Goal: Task Accomplishment & Management: Manage account settings

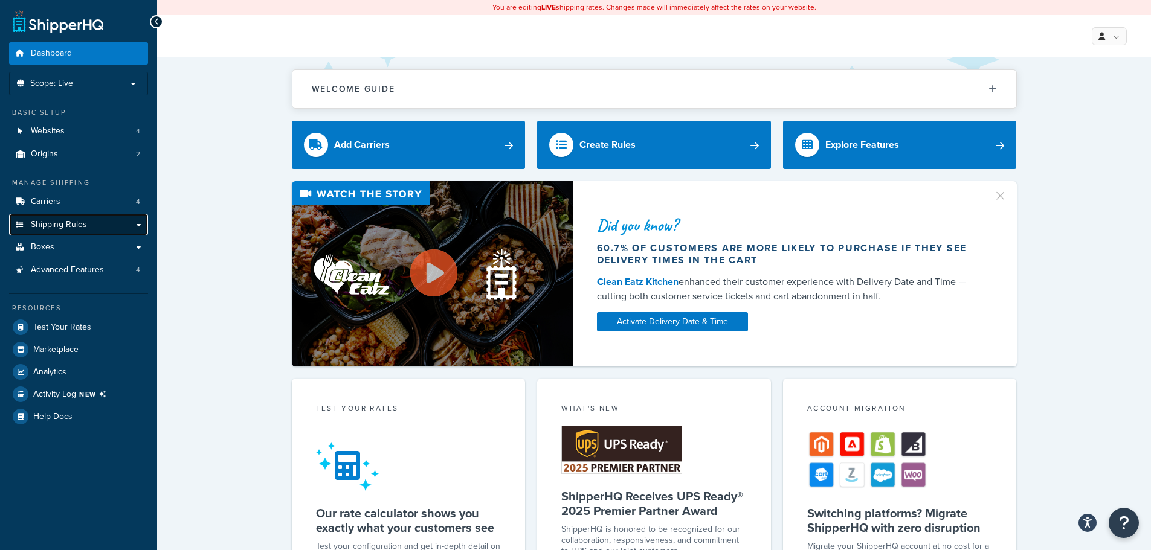
click at [82, 224] on span "Shipping Rules" at bounding box center [59, 225] width 56 height 10
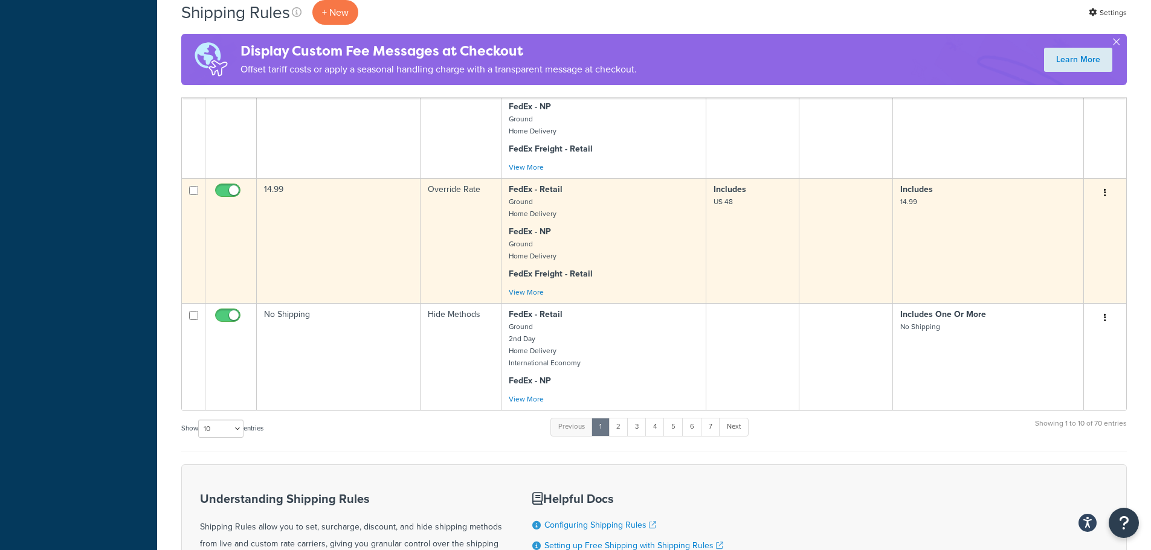
scroll to position [785, 0]
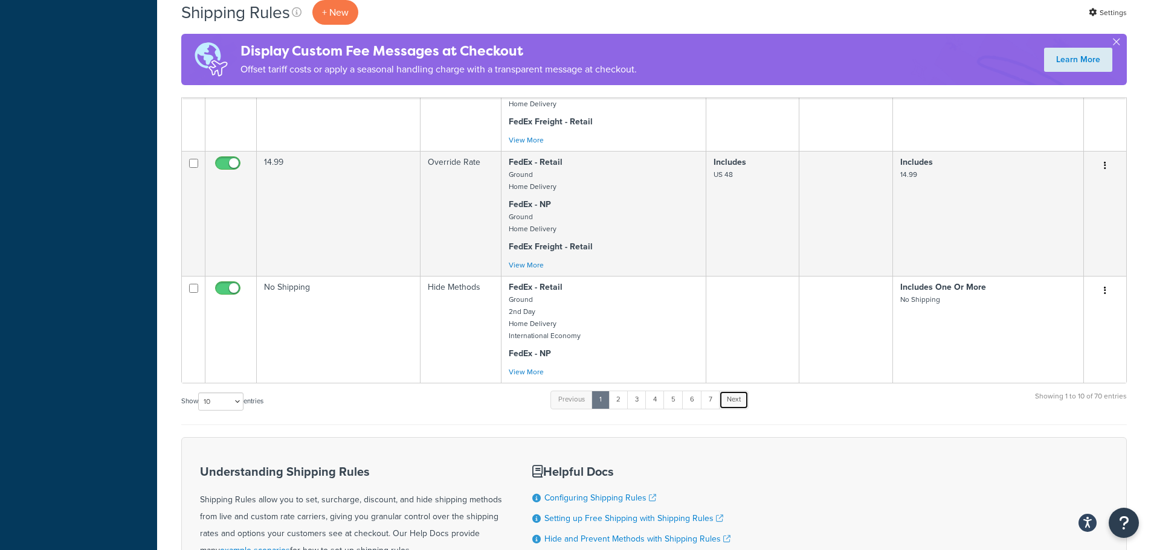
click at [740, 409] on link "Next" at bounding box center [734, 400] width 30 height 18
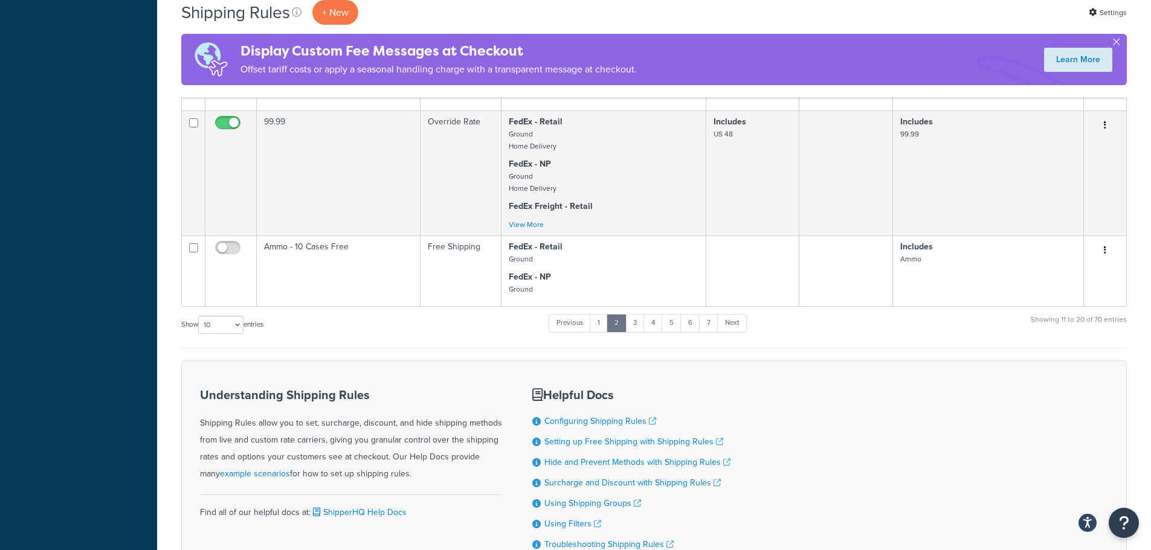
scroll to position [957, 0]
click at [739, 333] on link "Next" at bounding box center [732, 324] width 30 height 18
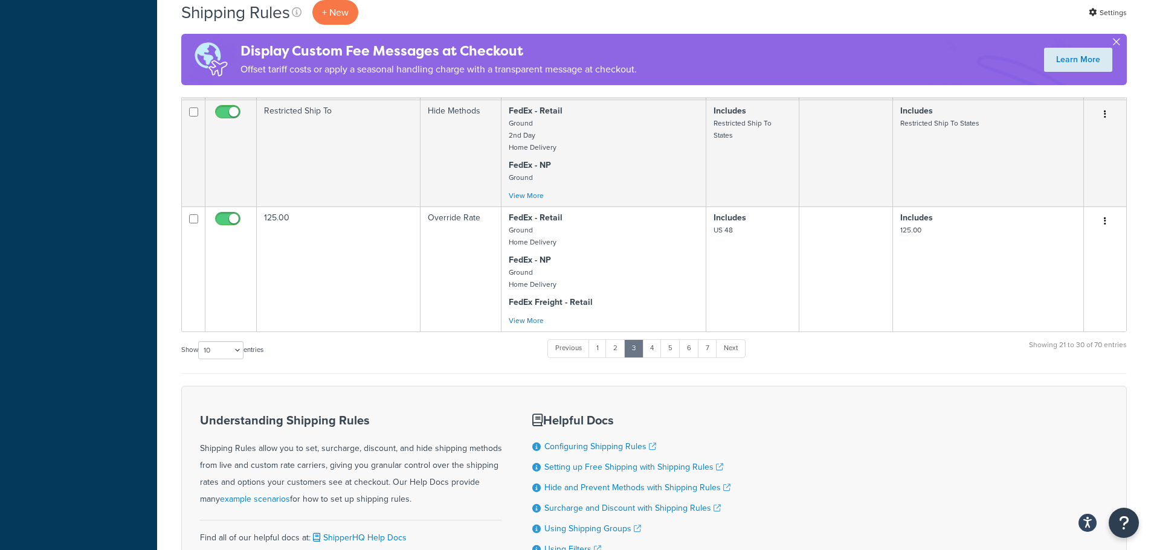
click at [1118, 43] on button "button" at bounding box center [1116, 44] width 3 height 3
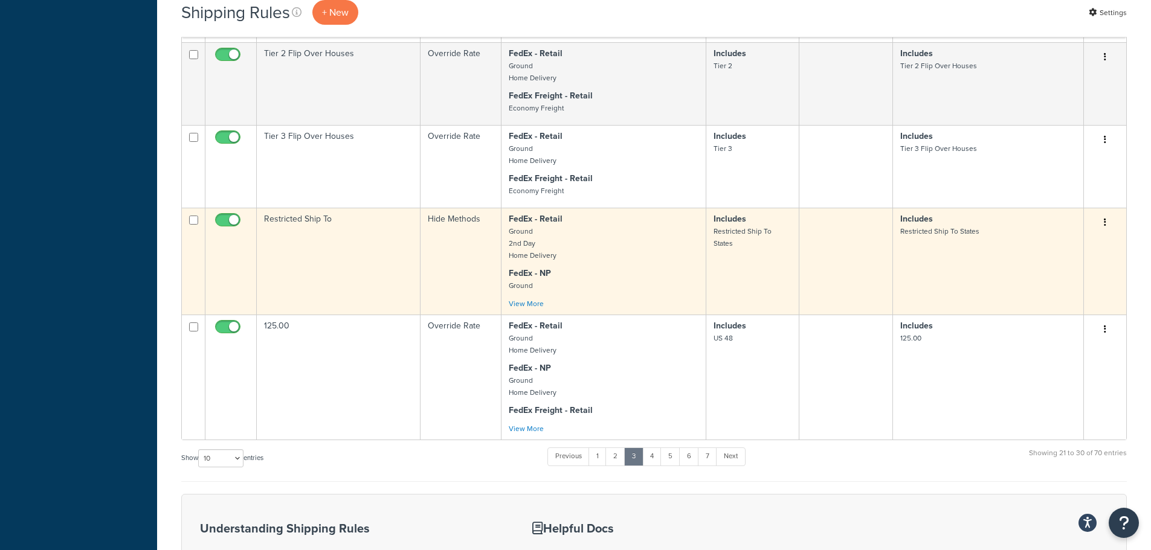
scroll to position [967, 0]
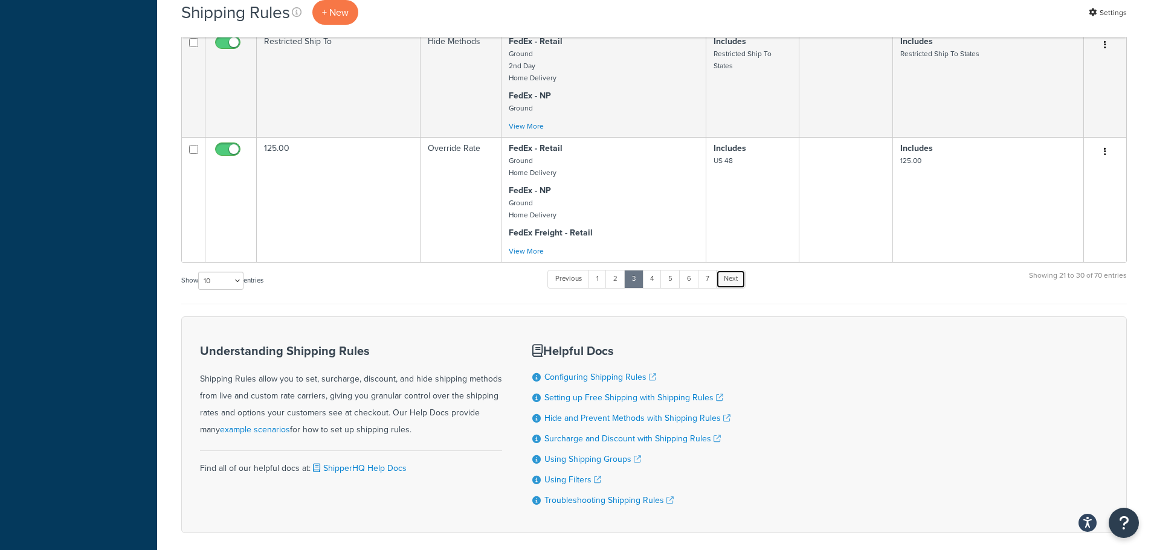
click at [736, 288] on link "Next" at bounding box center [731, 279] width 30 height 18
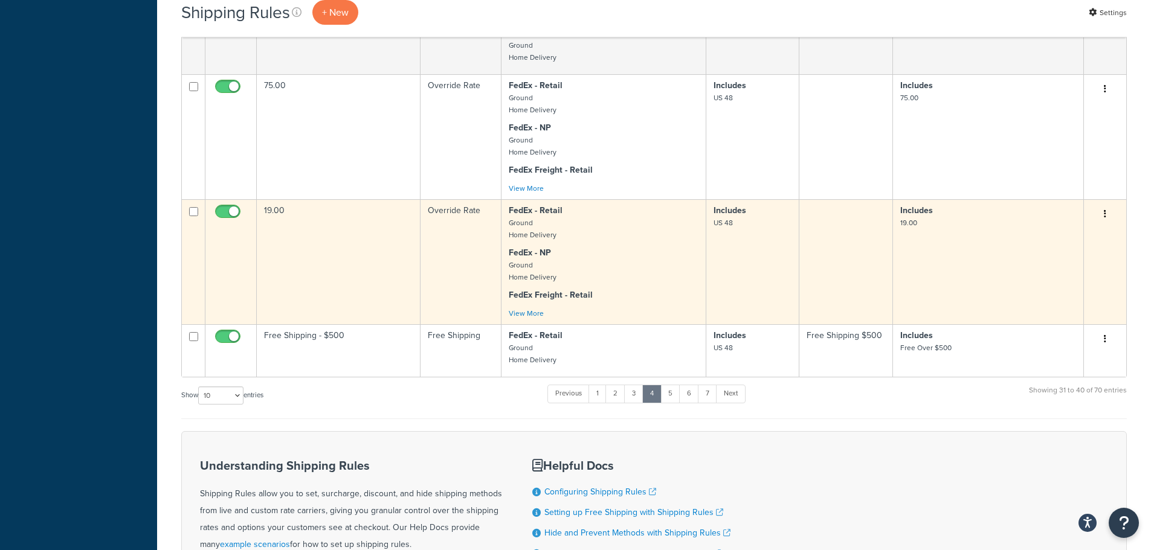
scroll to position [1027, 0]
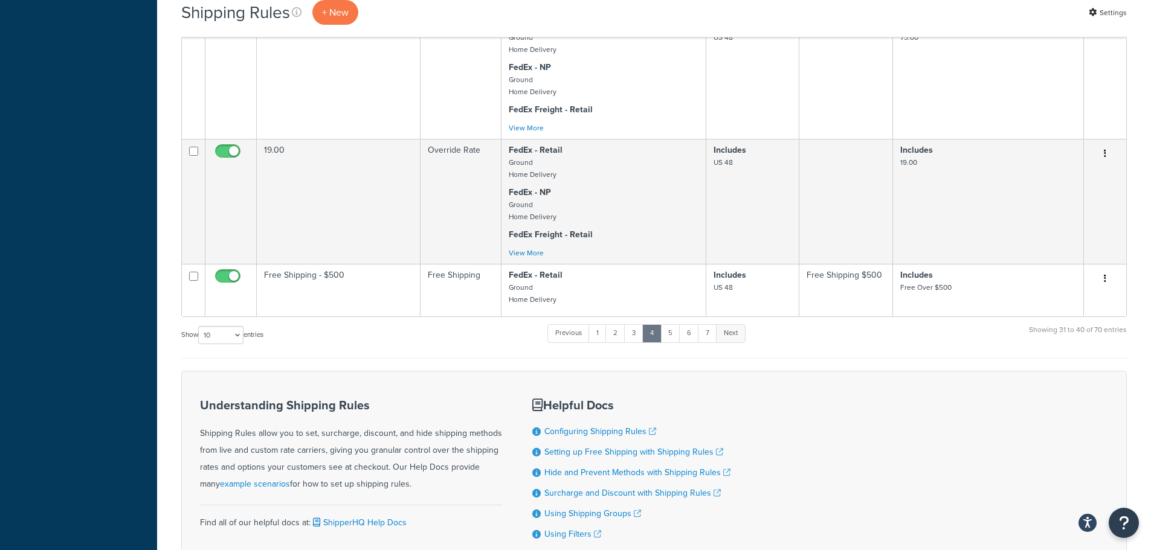
click at [739, 343] on link "Next" at bounding box center [731, 333] width 30 height 18
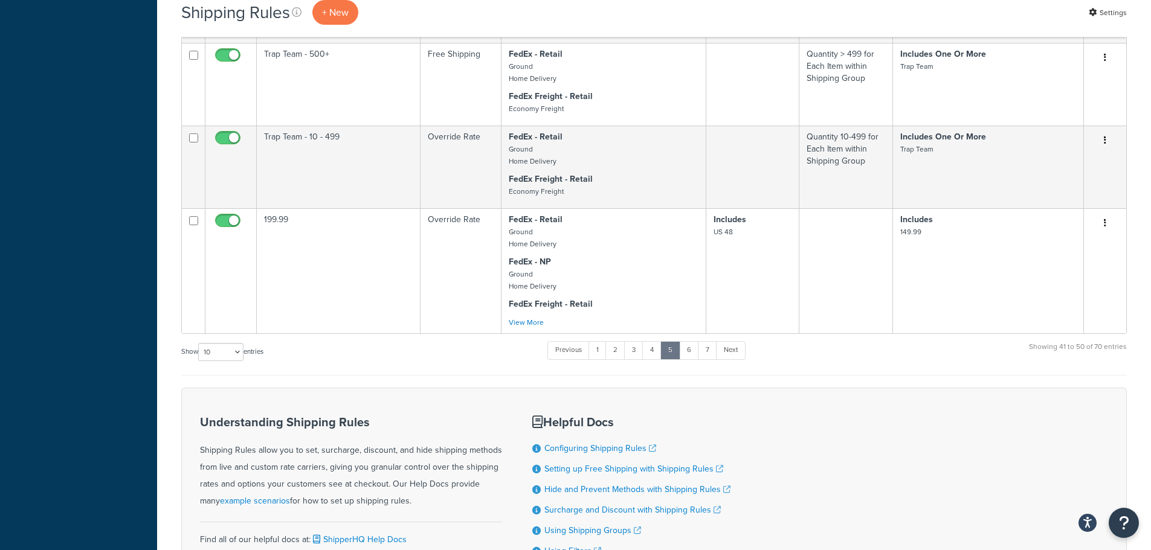
scroll to position [846, 0]
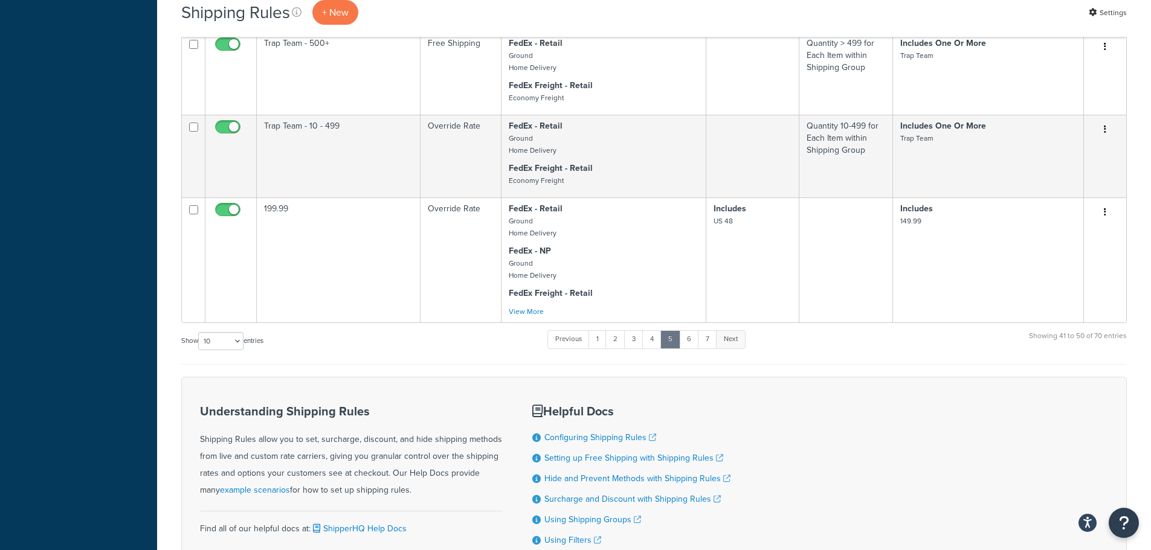
click at [738, 349] on link "Next" at bounding box center [731, 339] width 30 height 18
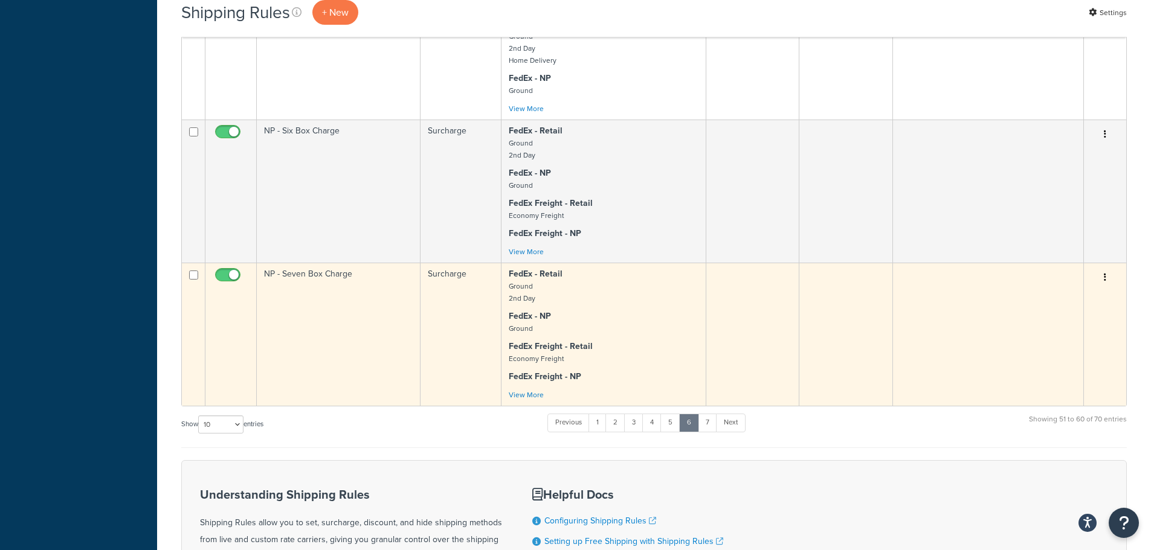
scroll to position [906, 0]
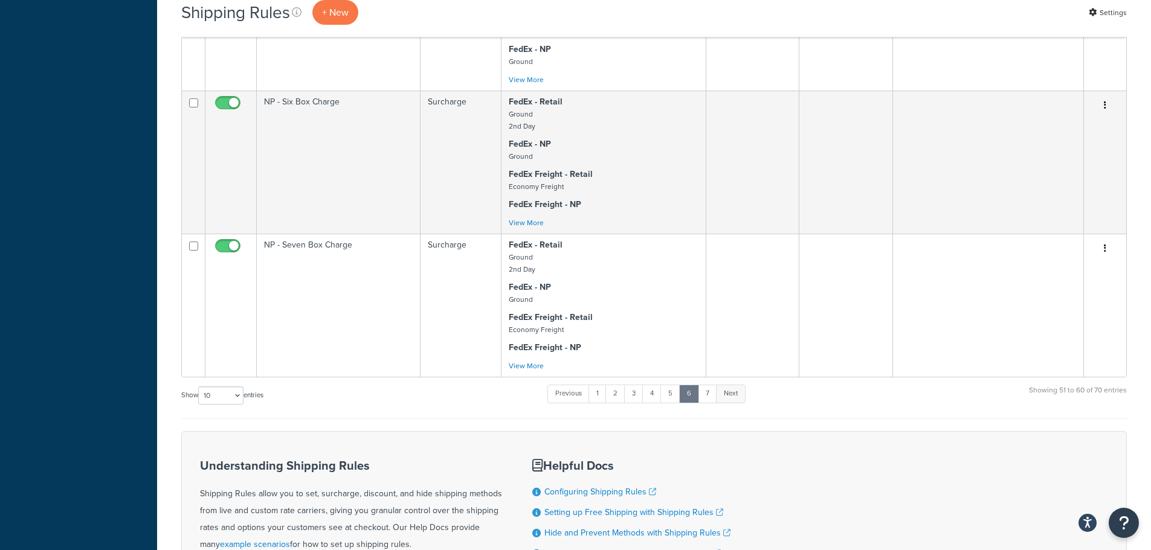
click at [735, 403] on link "Next" at bounding box center [731, 394] width 30 height 18
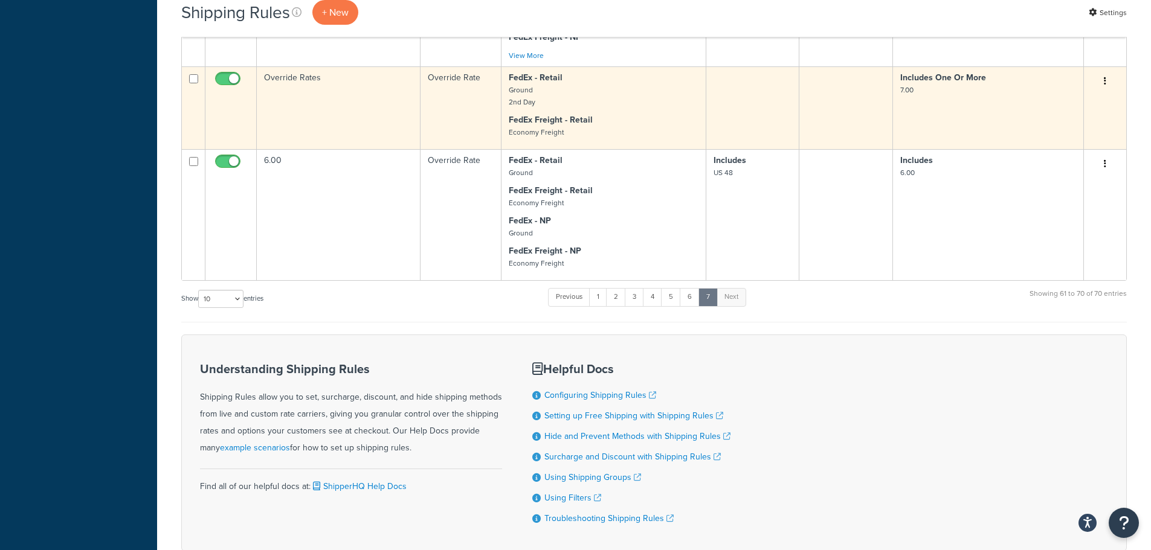
scroll to position [1216, 0]
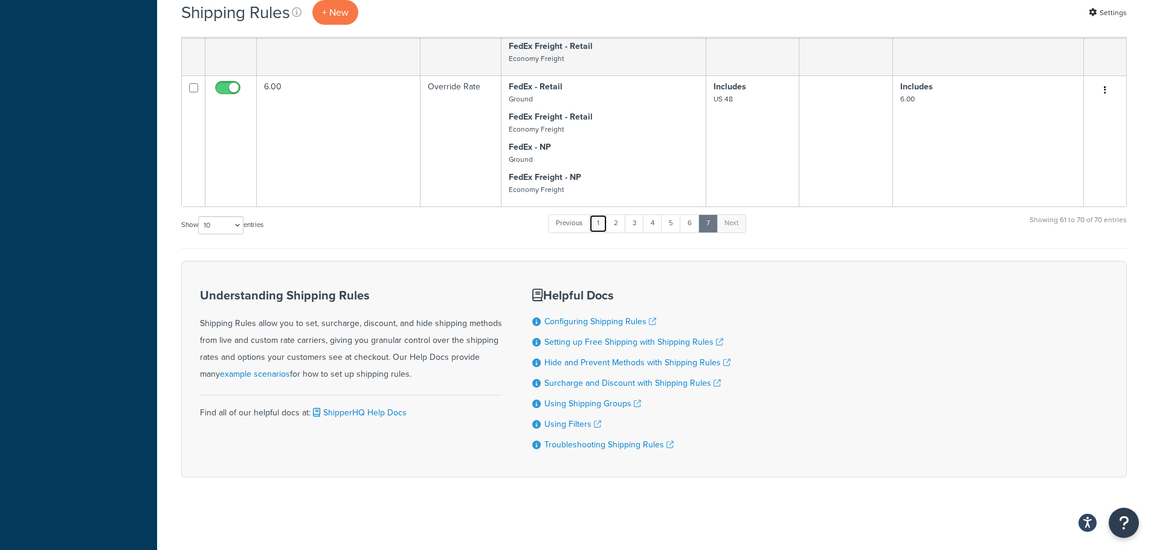
click at [601, 218] on link "1" at bounding box center [598, 223] width 18 height 18
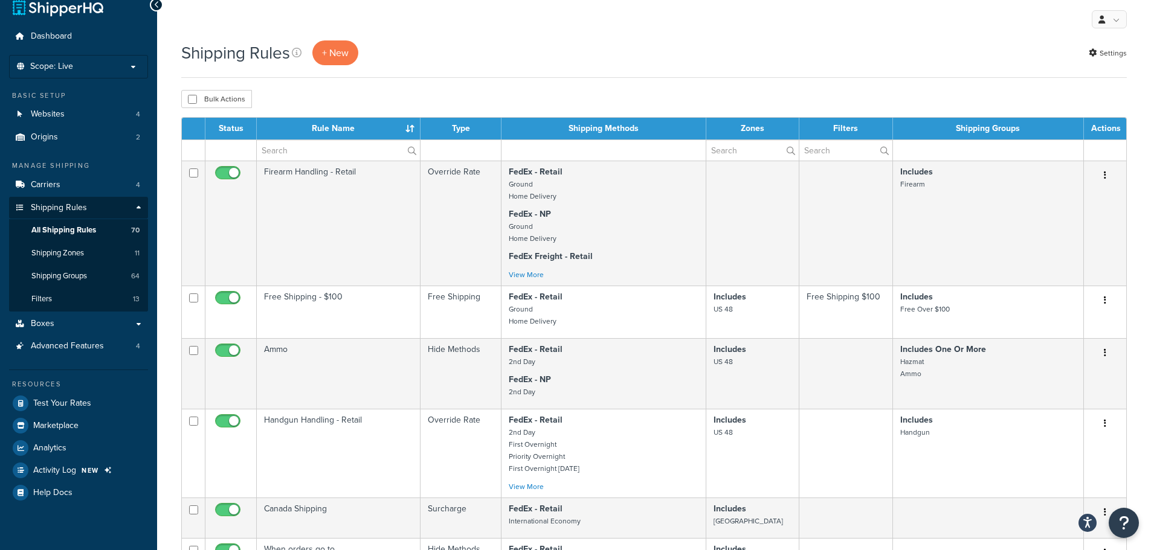
scroll to position [13, 0]
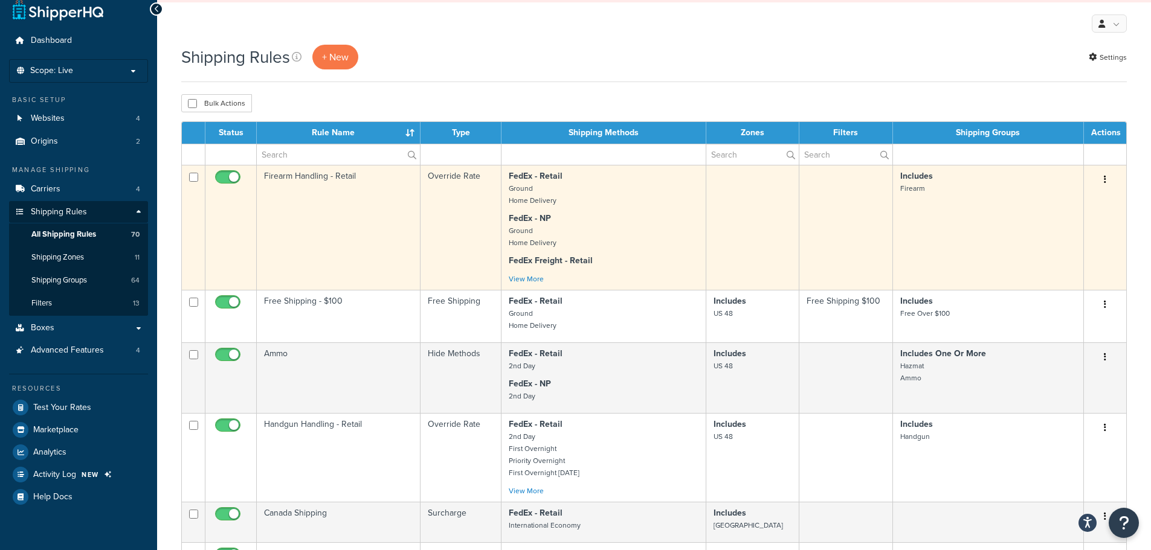
click at [301, 178] on td "Firearm Handling - Retail" at bounding box center [339, 227] width 164 height 125
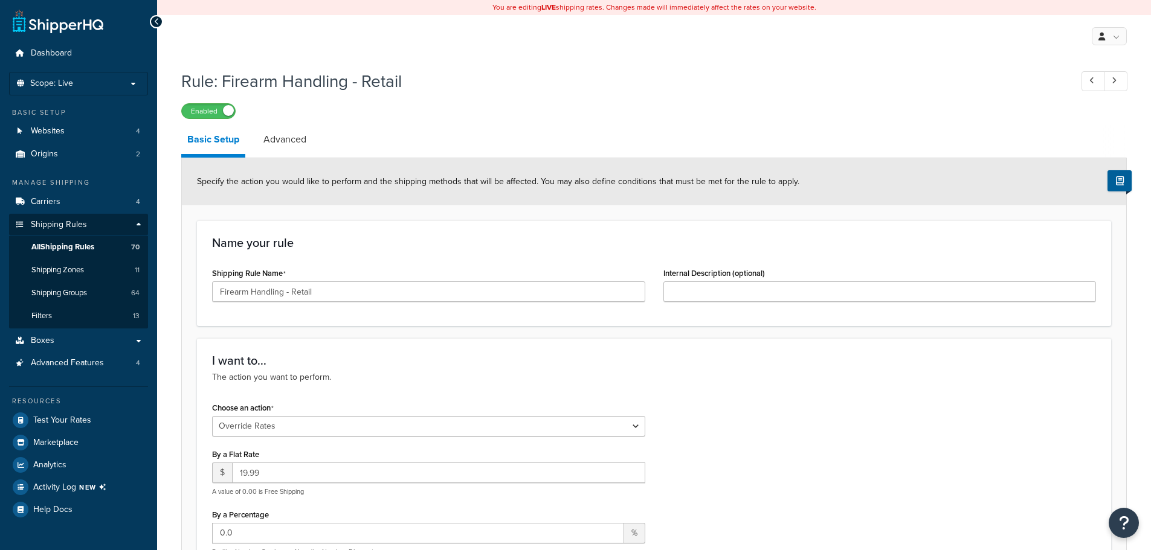
select select "OVERRIDE"
select select "ITEM"
click at [82, 296] on span "Shipping Groups" at bounding box center [59, 293] width 56 height 10
click at [62, 295] on span "Shipping Groups" at bounding box center [59, 293] width 56 height 10
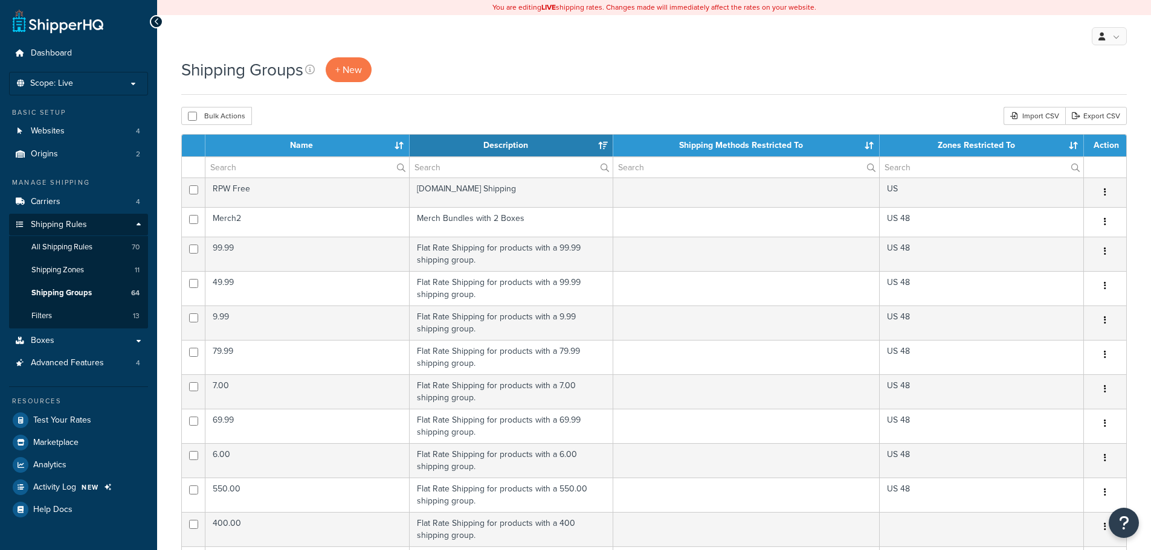
select select "15"
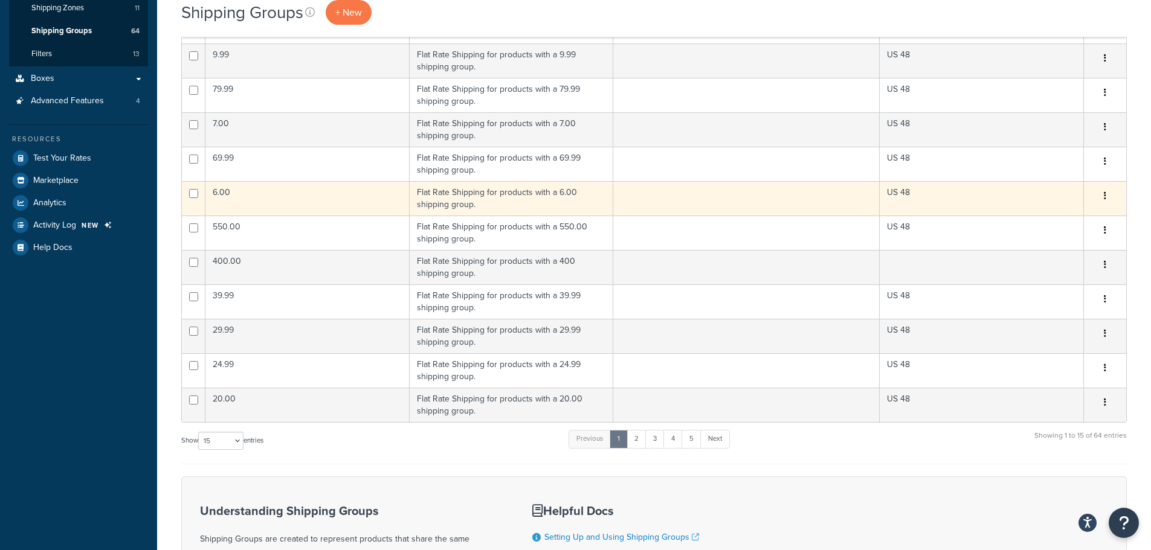
scroll to position [423, 0]
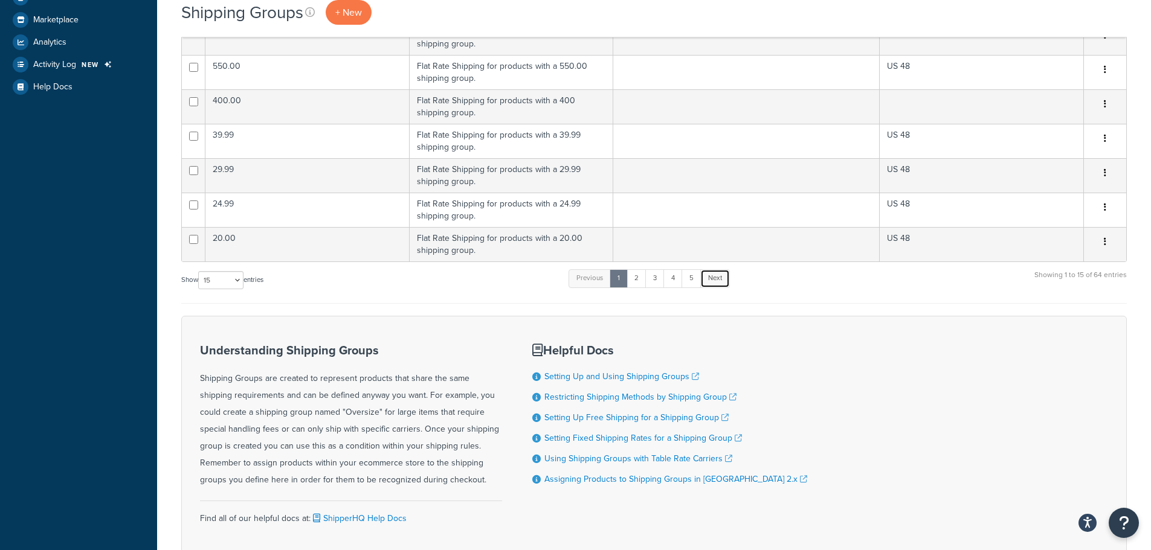
click at [726, 278] on link "Next" at bounding box center [715, 278] width 30 height 18
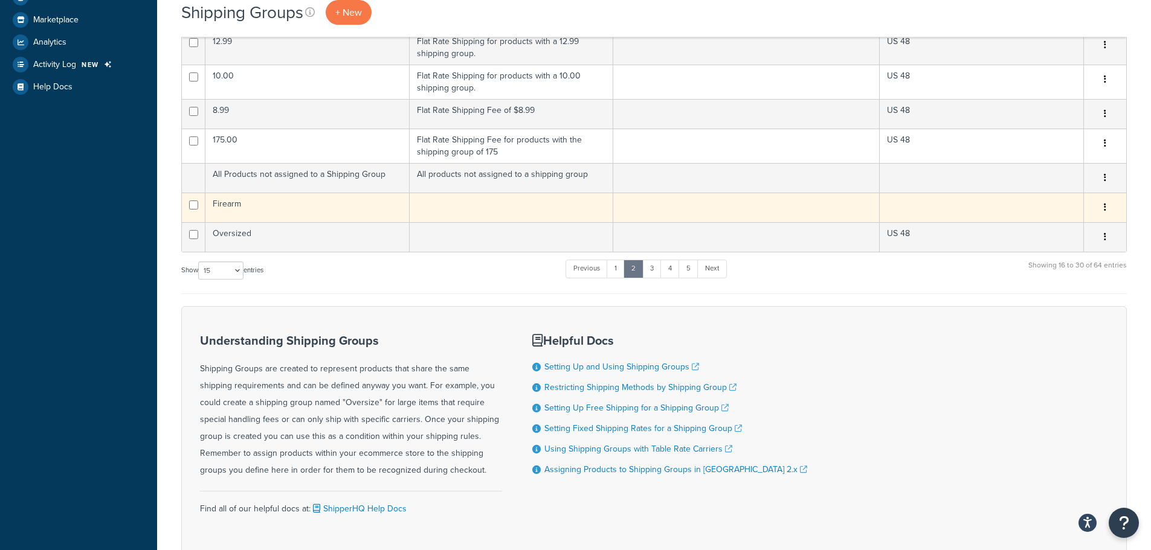
click at [231, 205] on td "Firearm" at bounding box center [307, 208] width 204 height 30
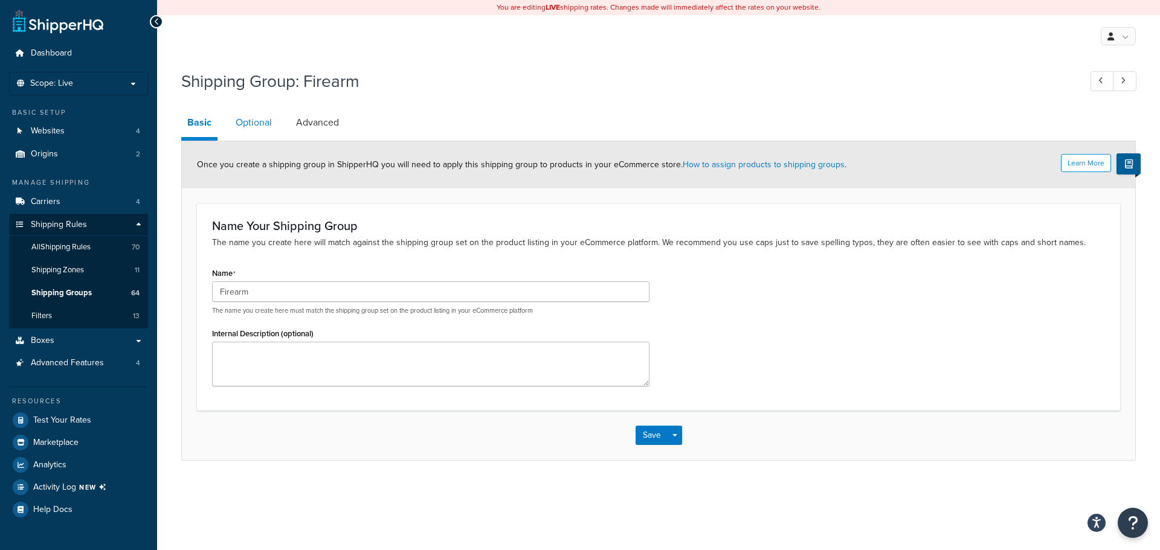
click at [266, 124] on link "Optional" at bounding box center [254, 122] width 48 height 29
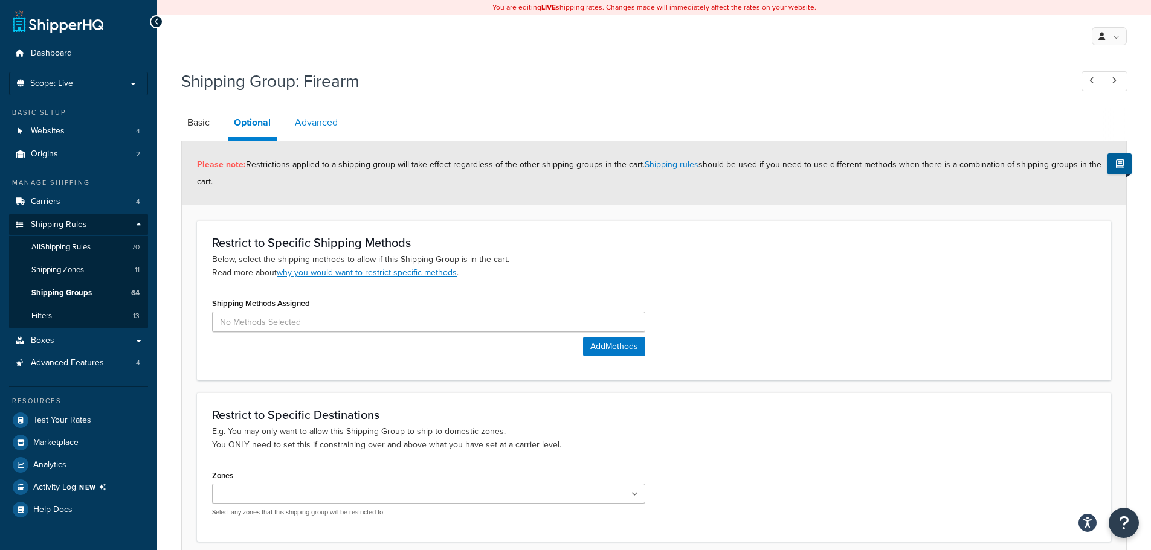
click at [327, 122] on link "Advanced" at bounding box center [316, 122] width 55 height 29
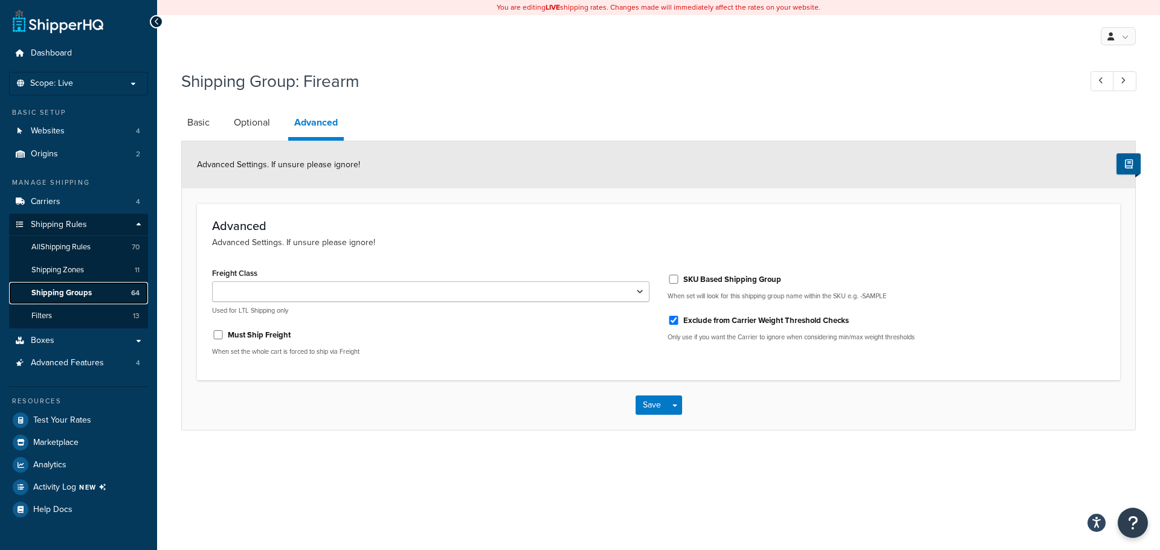
click at [95, 291] on link "Shipping Groups 64" at bounding box center [78, 293] width 139 height 22
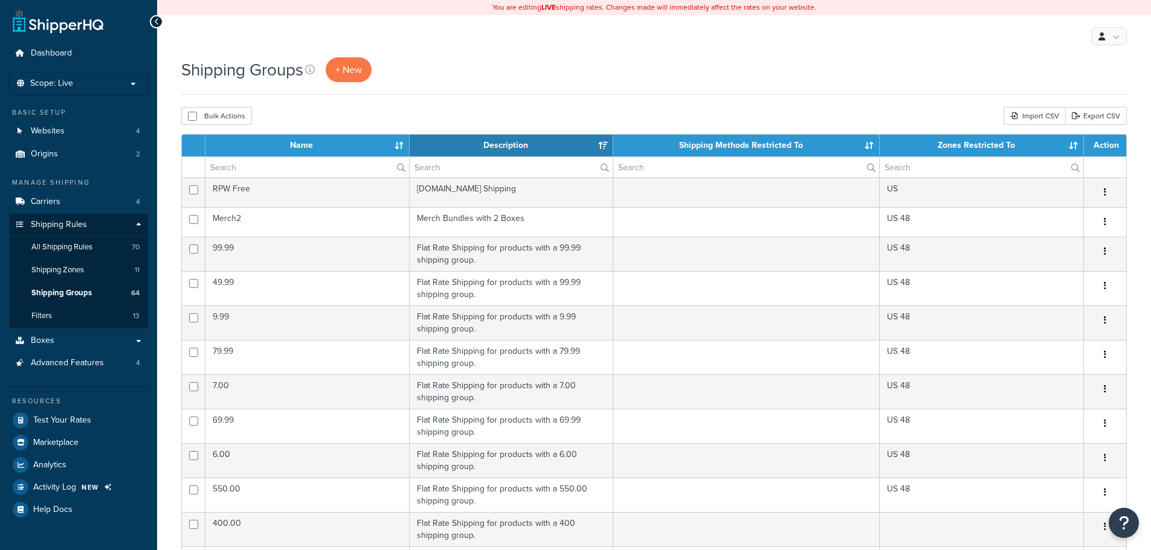
select select "15"
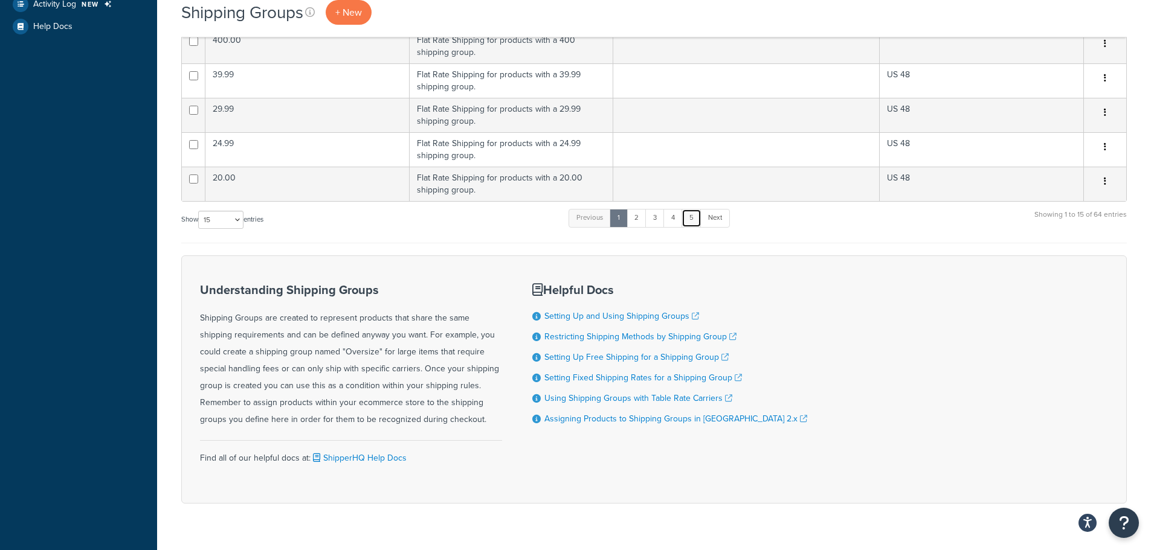
click at [697, 220] on link "5" at bounding box center [691, 218] width 20 height 18
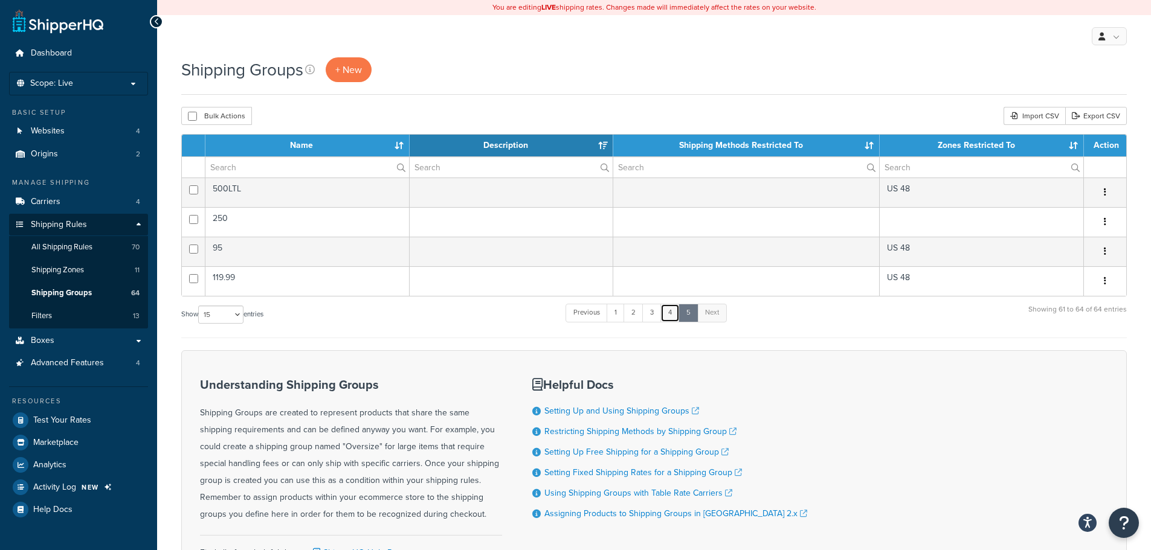
click at [678, 314] on link "4" at bounding box center [669, 313] width 19 height 18
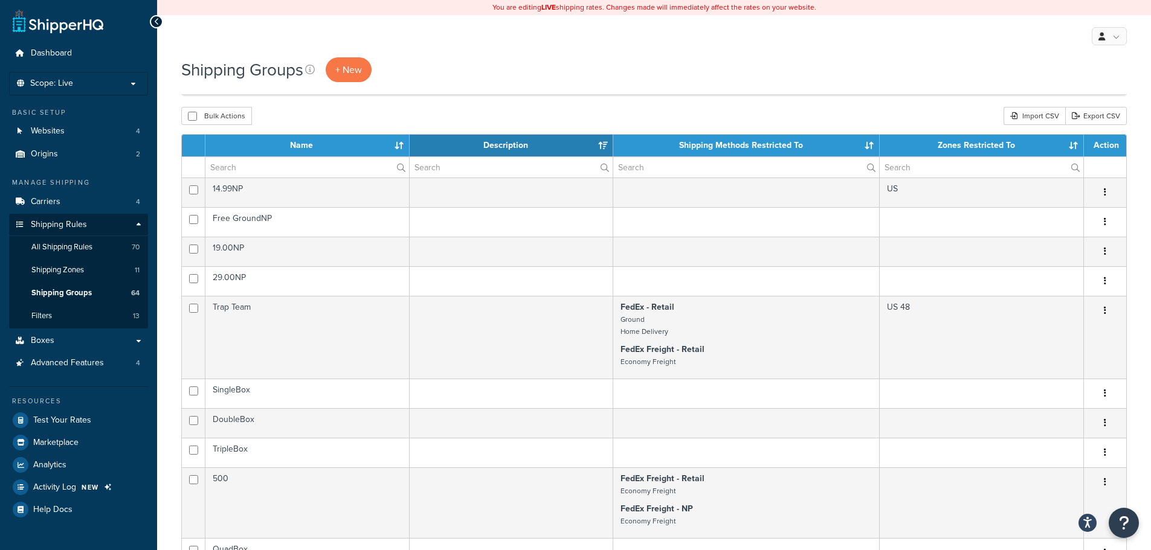
scroll to position [462, 0]
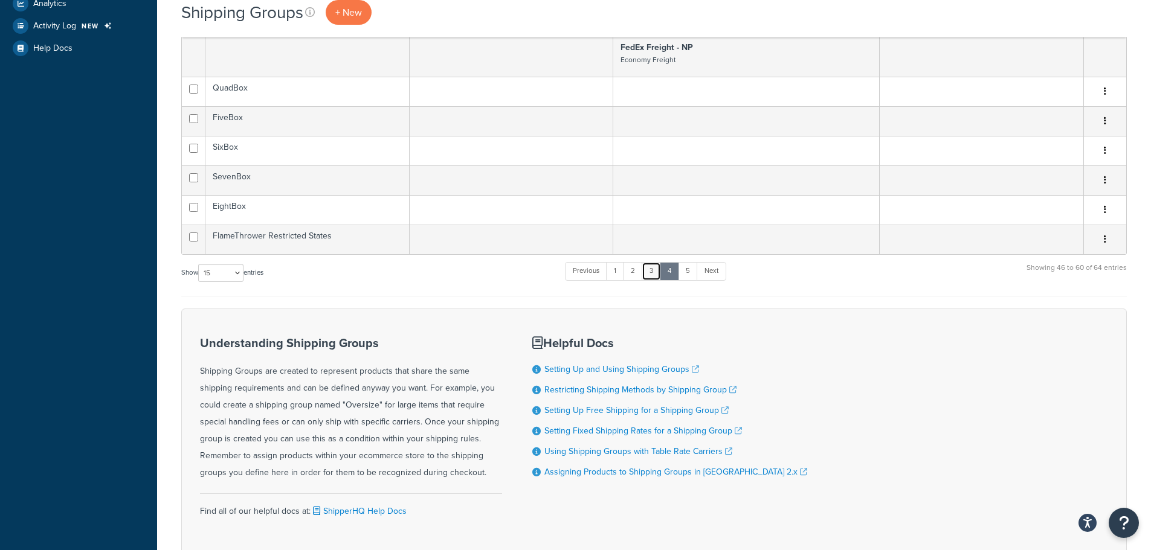
click at [657, 279] on link "3" at bounding box center [651, 271] width 19 height 18
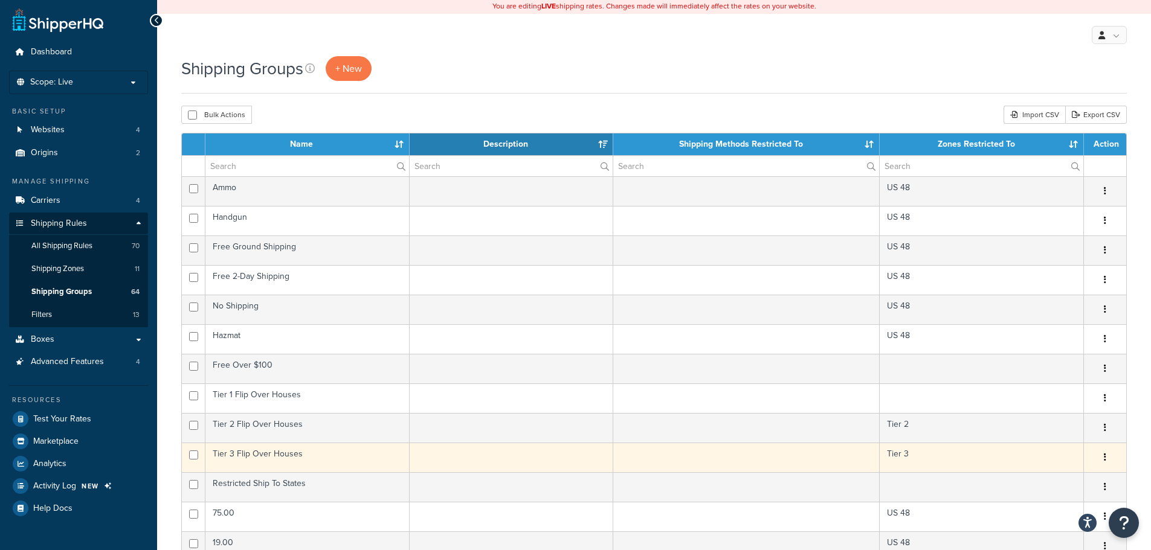
scroll to position [0, 0]
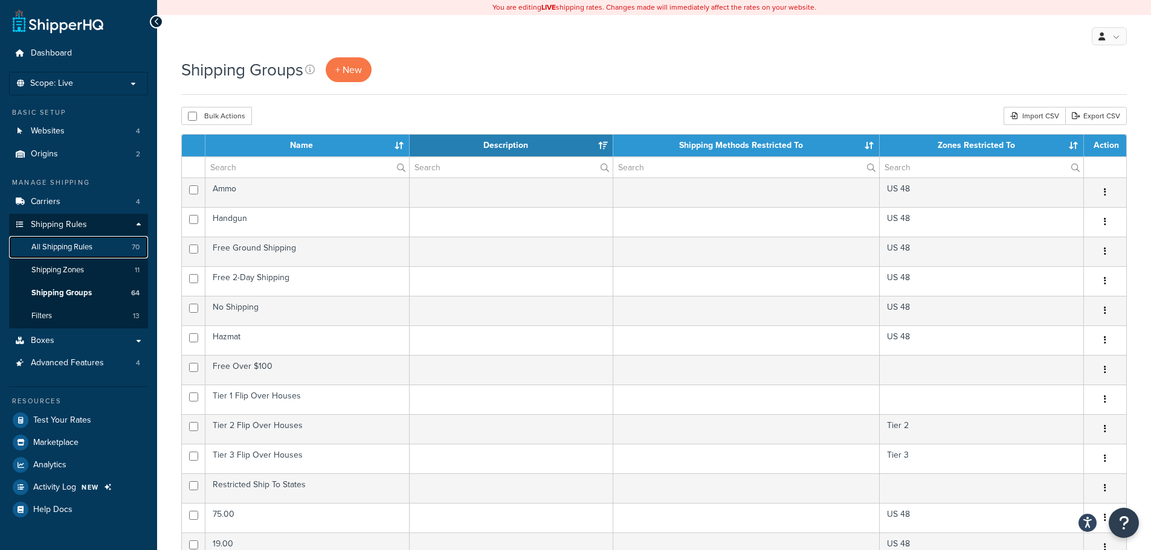
click at [63, 245] on span "All Shipping Rules" at bounding box center [61, 247] width 61 height 10
